Goal: Transaction & Acquisition: Purchase product/service

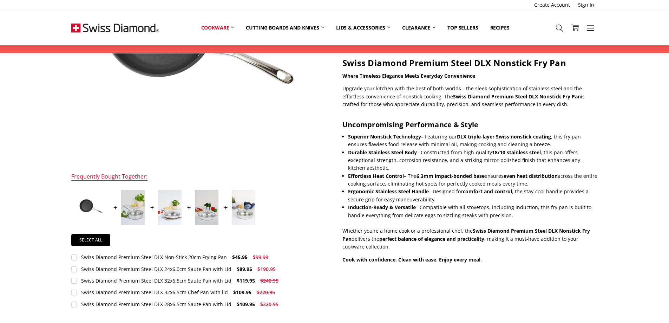
scroll to position [281, 0]
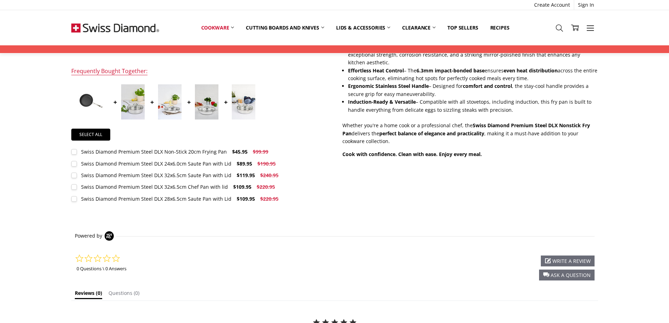
click at [75, 164] on label "Swiss Diamond Premium Steel DLX 24x6.0cm Saute Pan with Lid $89.95 $190.95 MSRP…" at bounding box center [175, 164] width 208 height 8
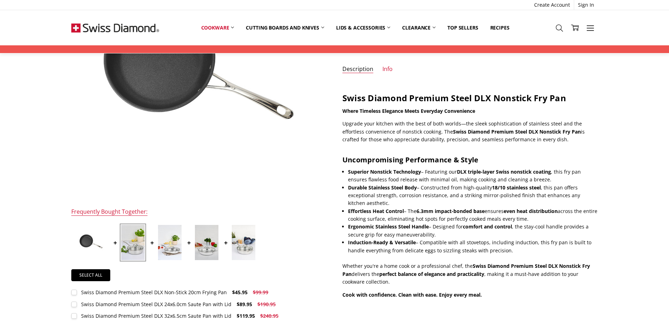
scroll to position [0, 0]
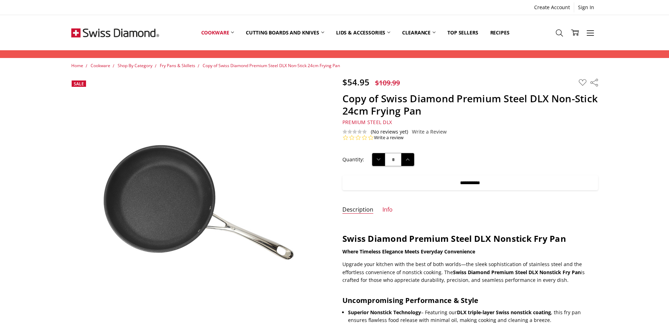
click at [449, 183] on input "**********" at bounding box center [471, 182] width 256 height 15
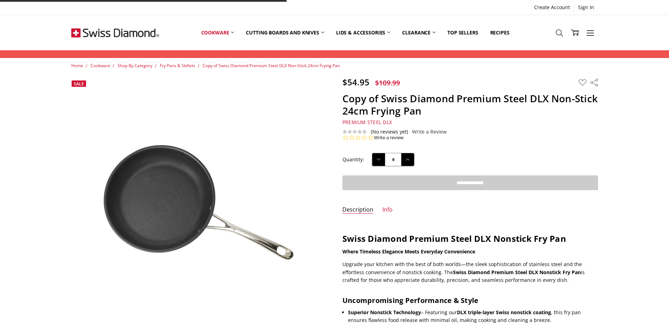
type input "**********"
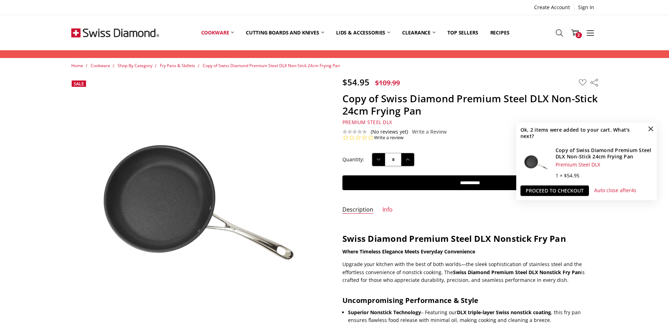
click at [648, 129] on span "×" at bounding box center [651, 128] width 11 height 11
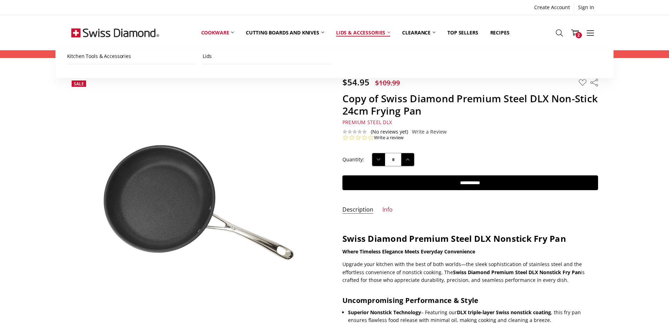
click at [380, 33] on link "Lids & Accessories" at bounding box center [363, 32] width 66 height 31
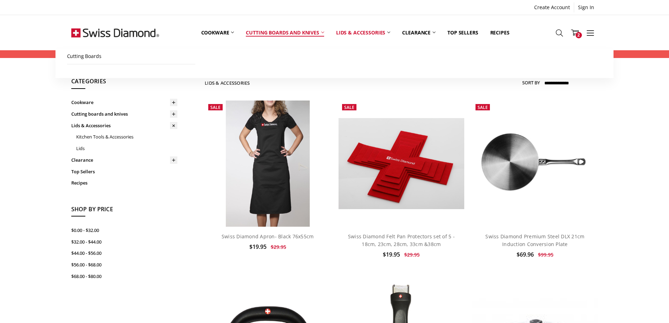
click at [289, 31] on link "Cutting boards and knives" at bounding box center [285, 32] width 90 height 31
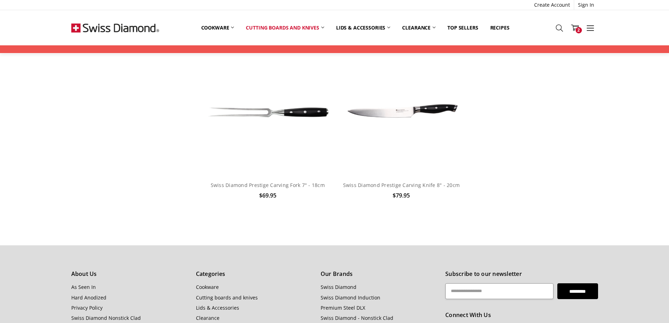
scroll to position [527, 0]
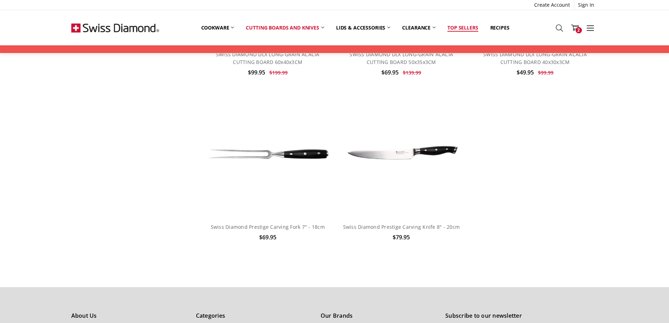
click at [459, 27] on link "Top Sellers" at bounding box center [463, 27] width 43 height 15
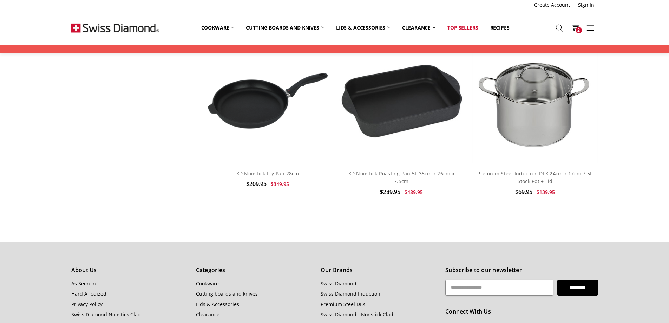
scroll to position [351, 0]
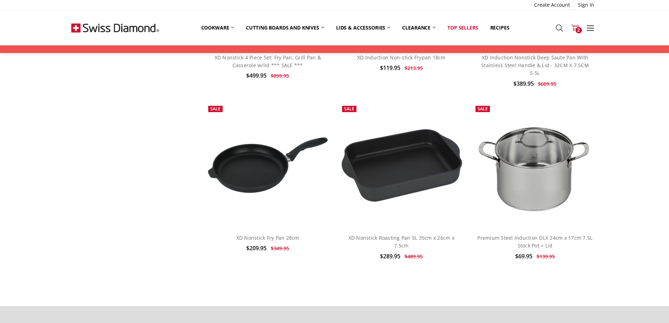
click at [576, 29] on use at bounding box center [575, 28] width 8 height 6
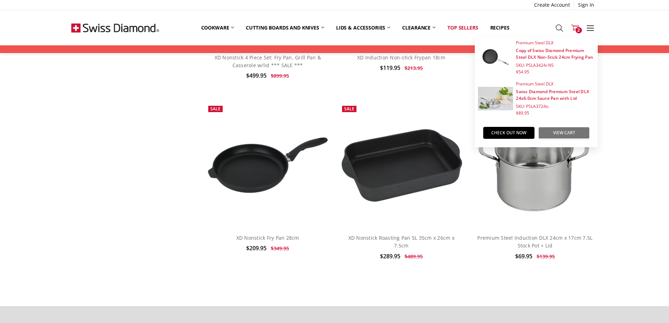
click at [556, 133] on link "View Cart" at bounding box center [564, 133] width 51 height 12
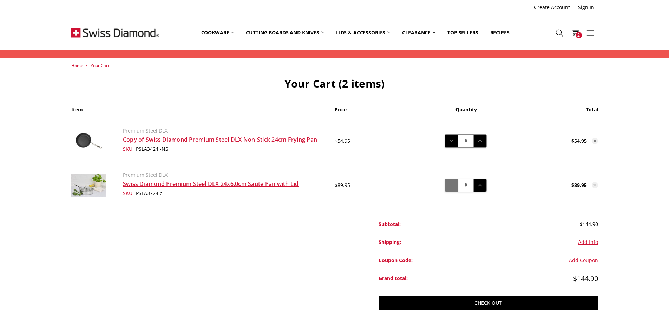
click at [450, 185] on use at bounding box center [451, 185] width 4 height 2
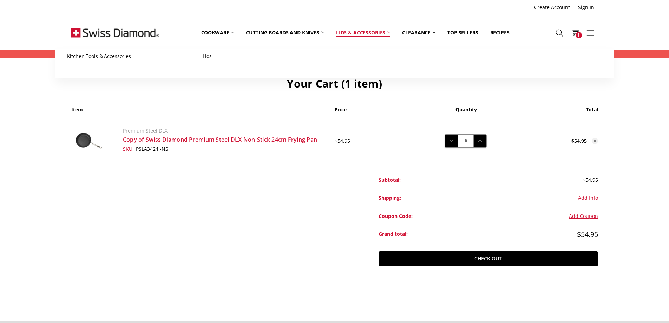
click at [348, 33] on link "Lids & Accessories" at bounding box center [363, 32] width 66 height 31
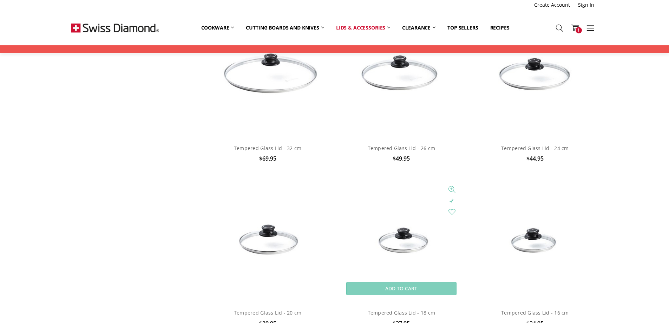
scroll to position [738, 0]
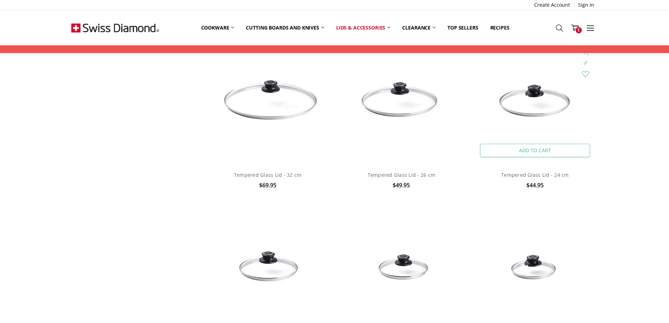
click at [541, 150] on link "Add to Cart" at bounding box center [535, 150] width 110 height 13
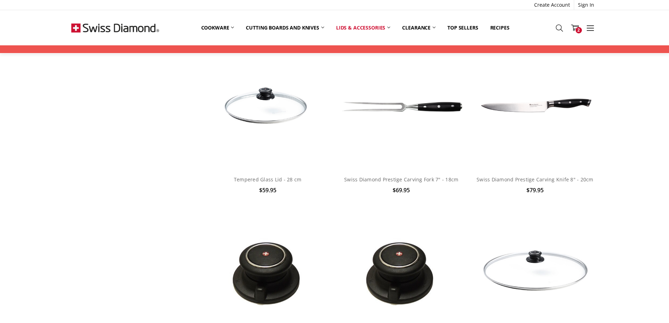
scroll to position [387, 0]
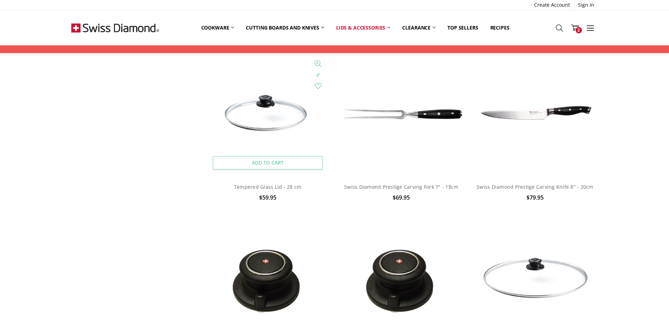
click at [272, 161] on link "Add to Cart" at bounding box center [268, 162] width 110 height 13
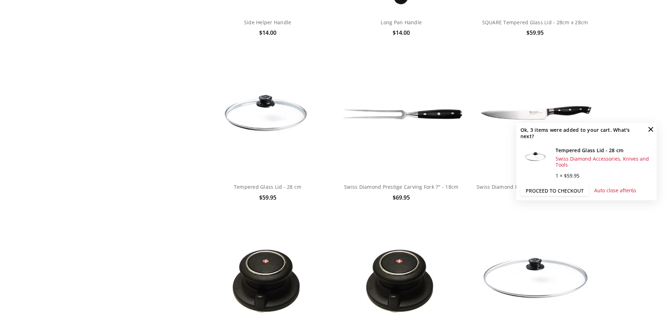
click at [559, 189] on link "Proceed to checkout" at bounding box center [555, 191] width 69 height 11
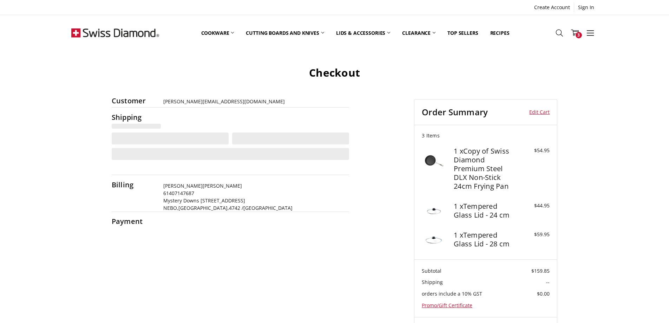
select select "**"
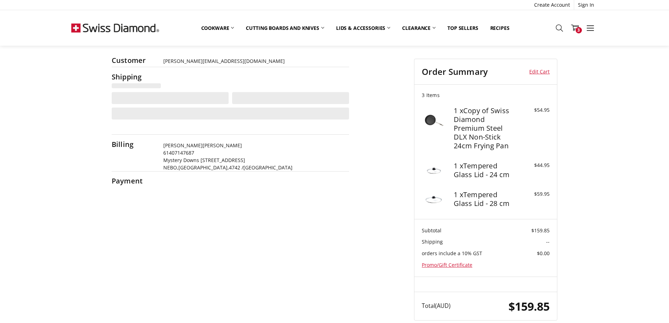
scroll to position [43, 0]
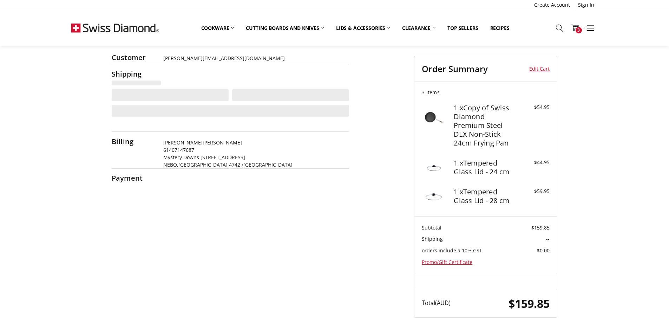
select select "***"
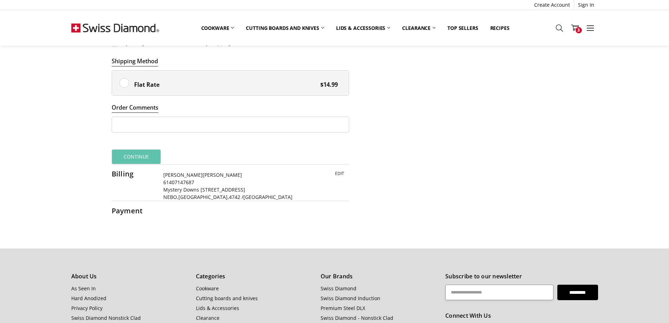
scroll to position [422, 0]
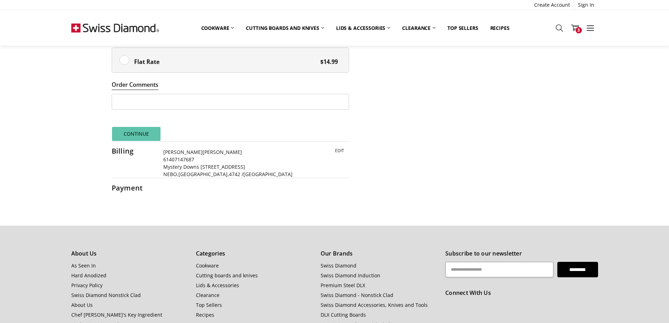
click at [132, 139] on button "Continue" at bounding box center [137, 134] width 50 height 15
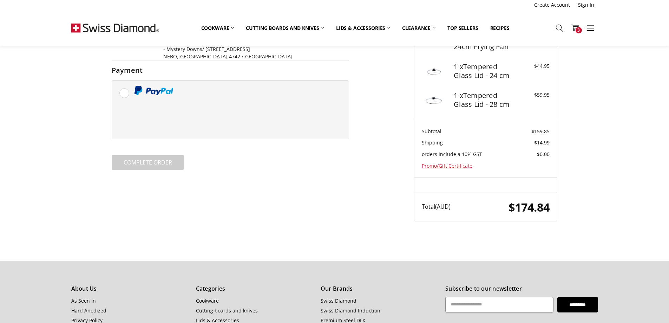
scroll to position [135, 0]
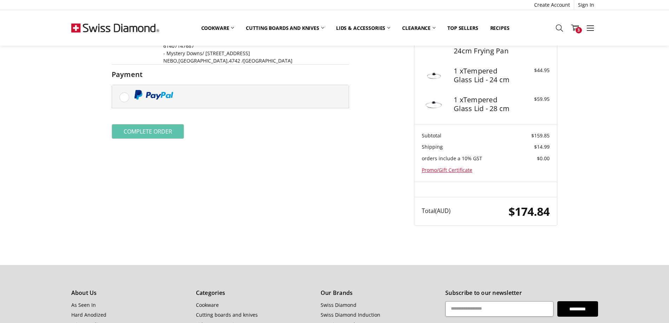
click at [126, 97] on label at bounding box center [230, 96] width 237 height 23
click at [167, 131] on button "Complete order" at bounding box center [148, 131] width 73 height 15
